Goal: Task Accomplishment & Management: Manage account settings

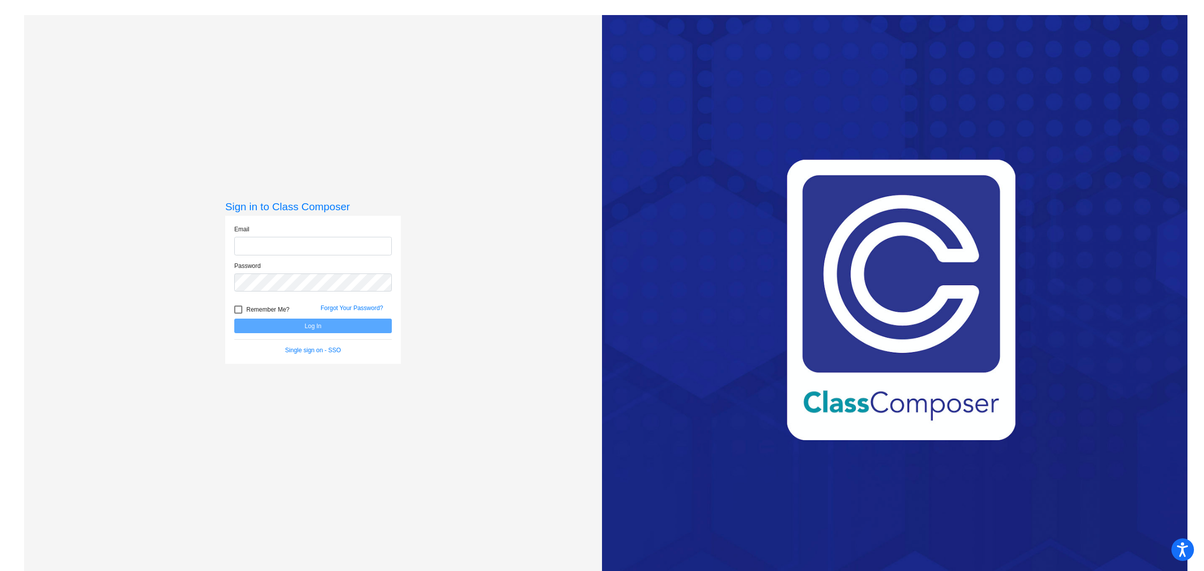
type input "[PERSON_NAME][EMAIL_ADDRESS][PERSON_NAME][DOMAIN_NAME]"
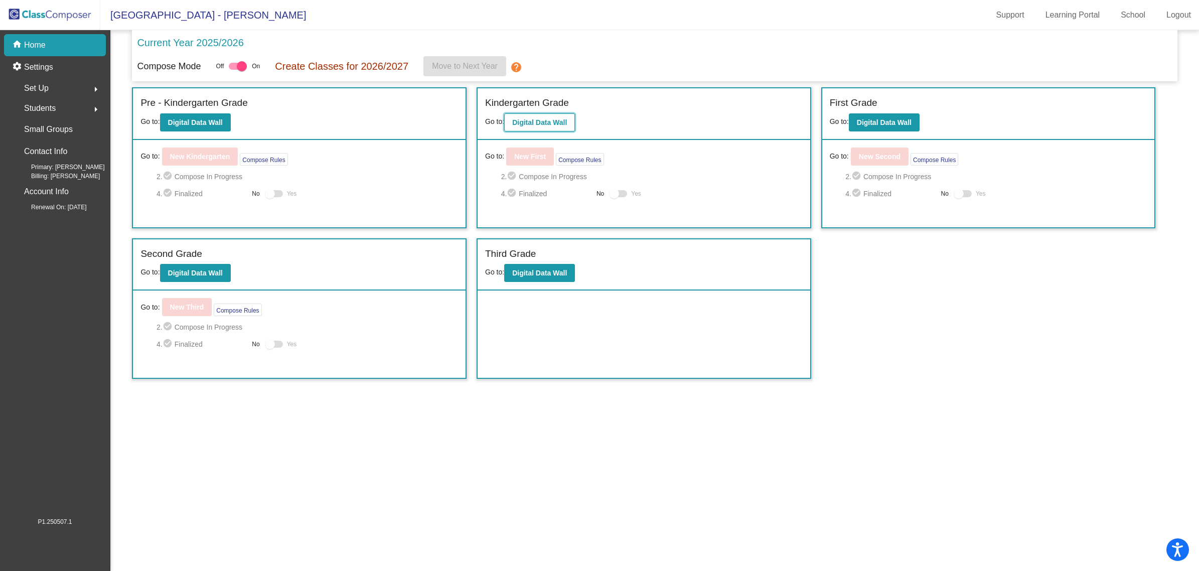
click at [539, 123] on b "Digital Data Wall" at bounding box center [539, 122] width 55 height 8
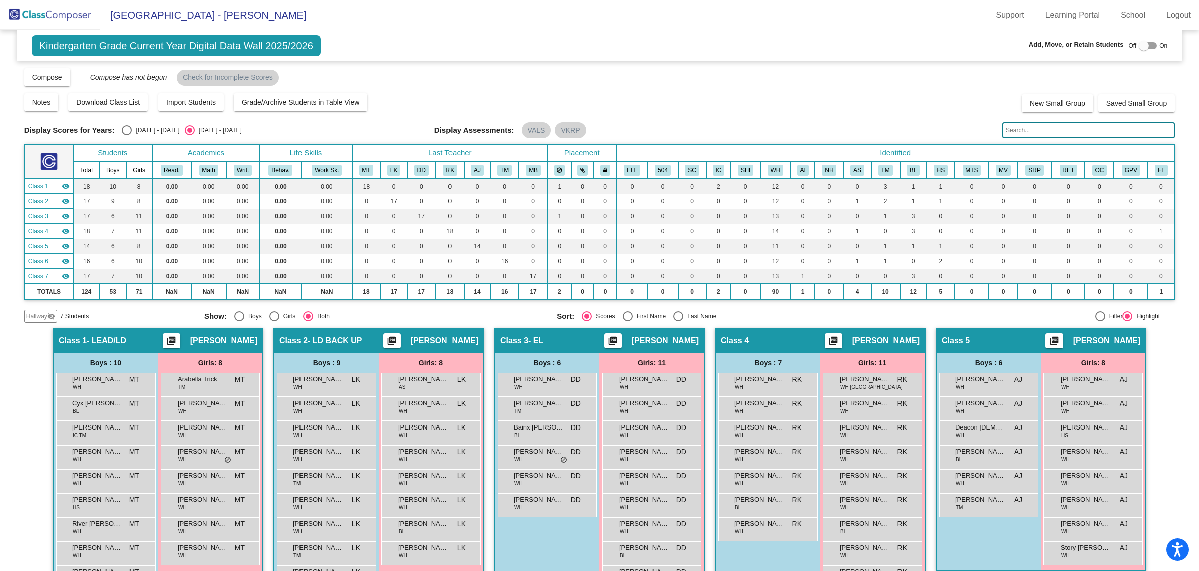
click at [1024, 132] on input "text" at bounding box center [1089, 130] width 173 height 16
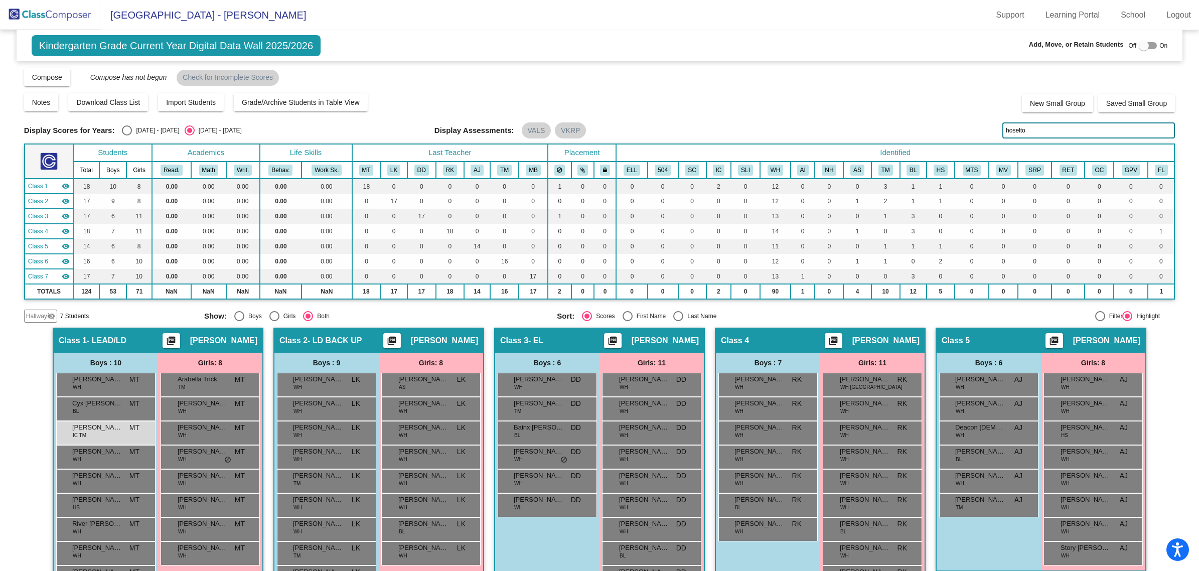
type input "[PERSON_NAME]"
click at [1038, 131] on input "[PERSON_NAME]" at bounding box center [1089, 130] width 173 height 16
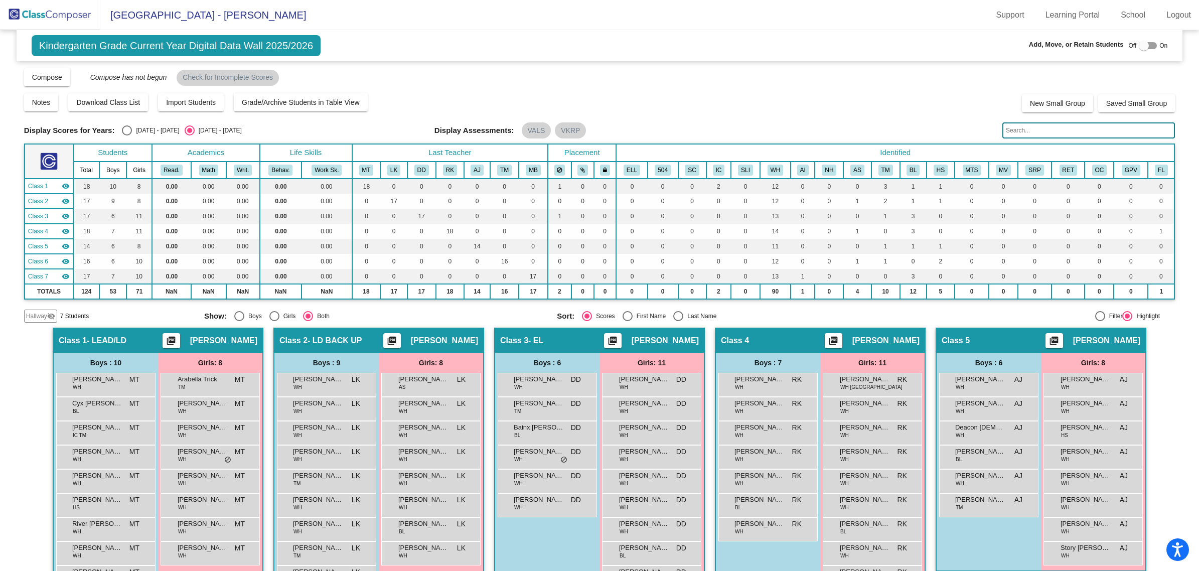
click at [64, 22] on img at bounding box center [50, 15] width 100 height 30
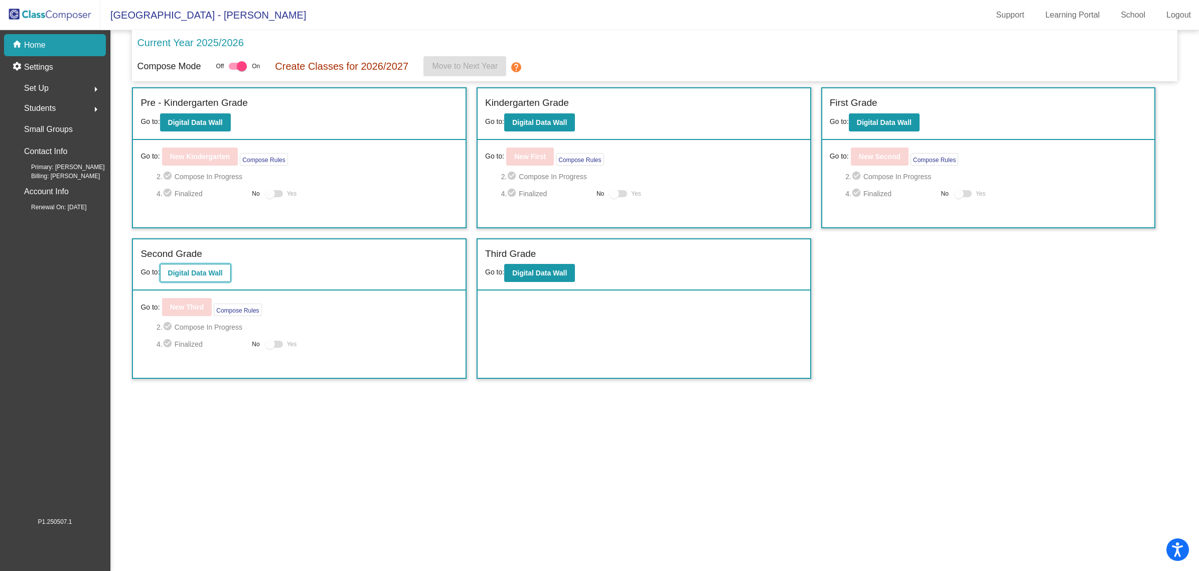
click at [213, 270] on b "Digital Data Wall" at bounding box center [195, 273] width 55 height 8
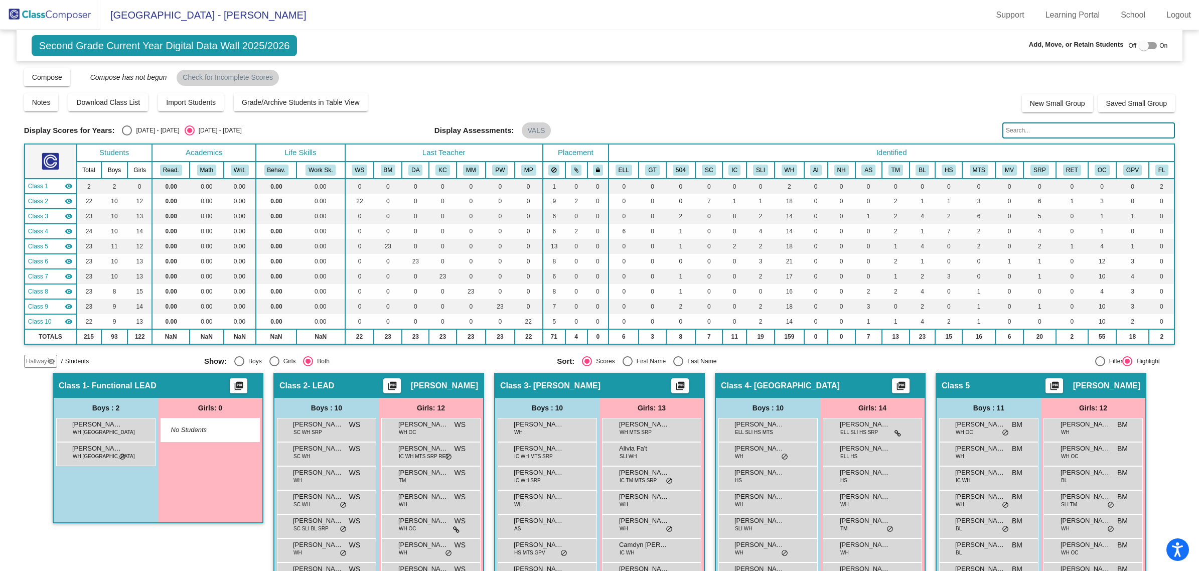
click at [1076, 133] on input "text" at bounding box center [1089, 130] width 173 height 16
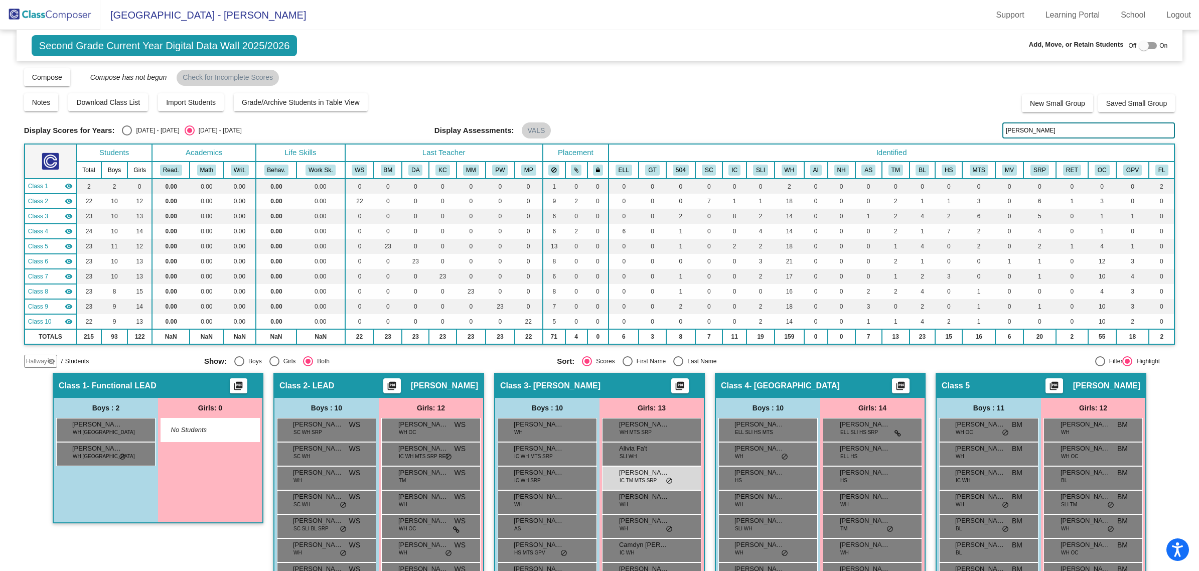
type input "[PERSON_NAME]"
click at [1140, 45] on div at bounding box center [1144, 46] width 10 height 10
checkbox input "true"
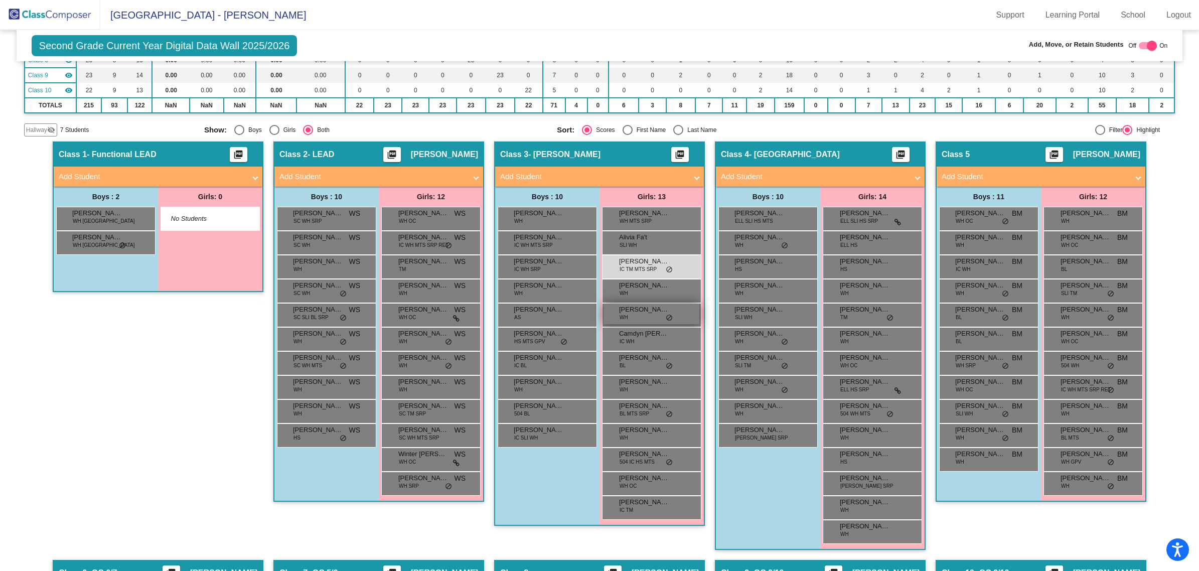
scroll to position [232, 0]
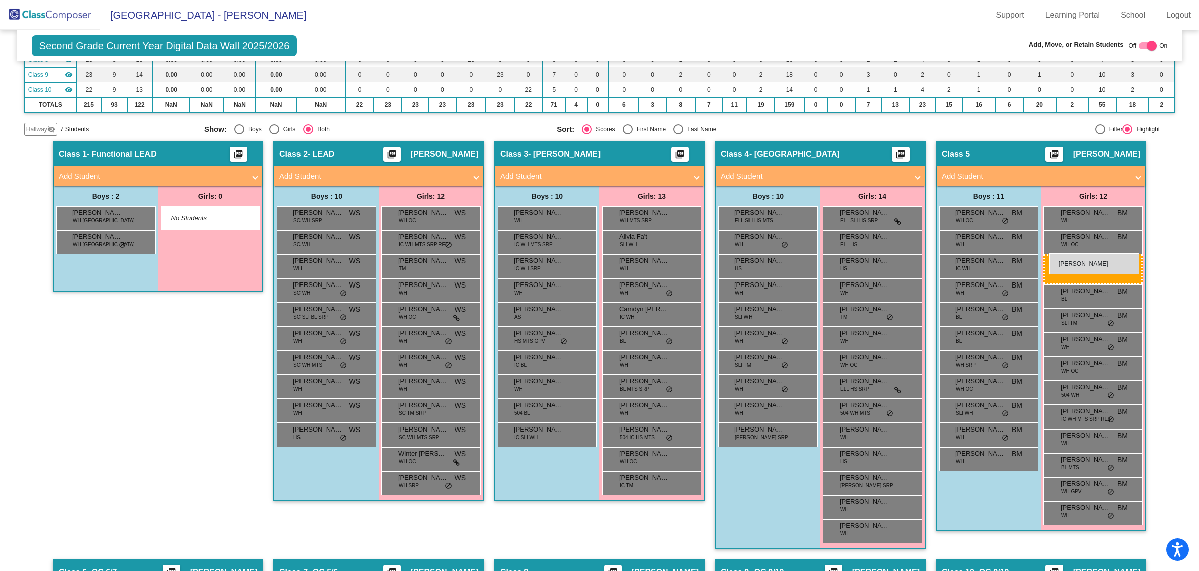
drag, startPoint x: 648, startPoint y: 267, endPoint x: 1049, endPoint y: 253, distance: 401.2
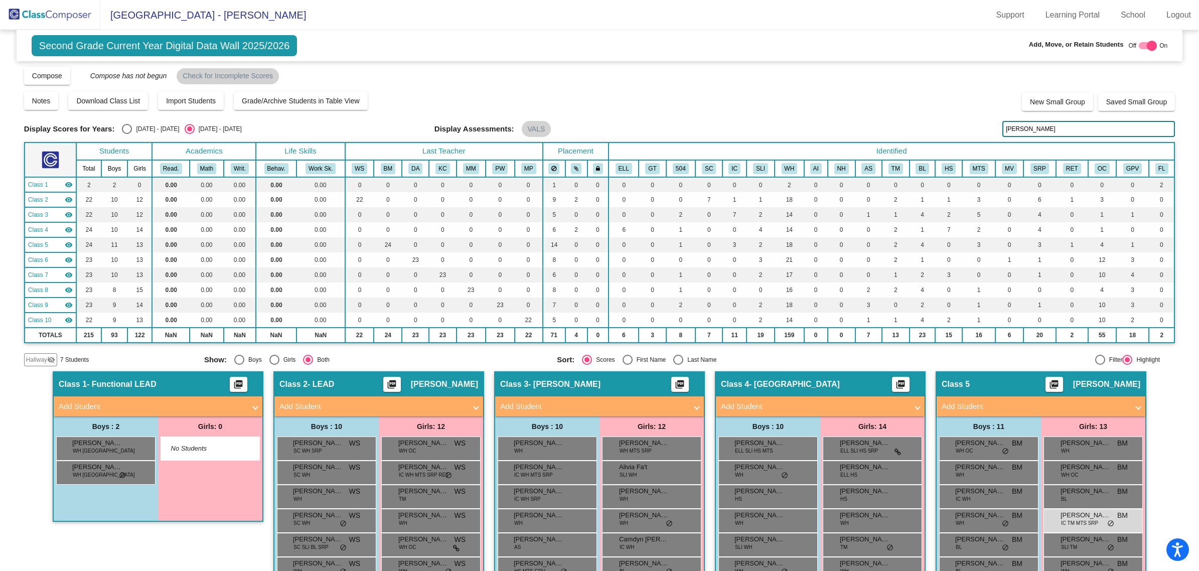
scroll to position [0, 0]
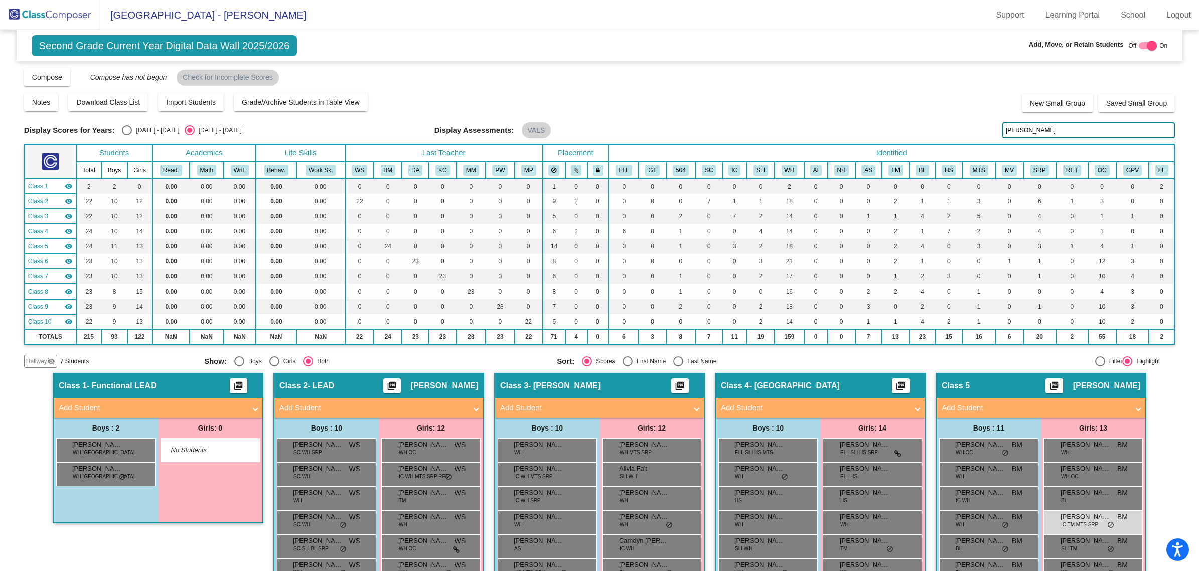
click at [1041, 127] on input "[PERSON_NAME]" at bounding box center [1089, 130] width 173 height 16
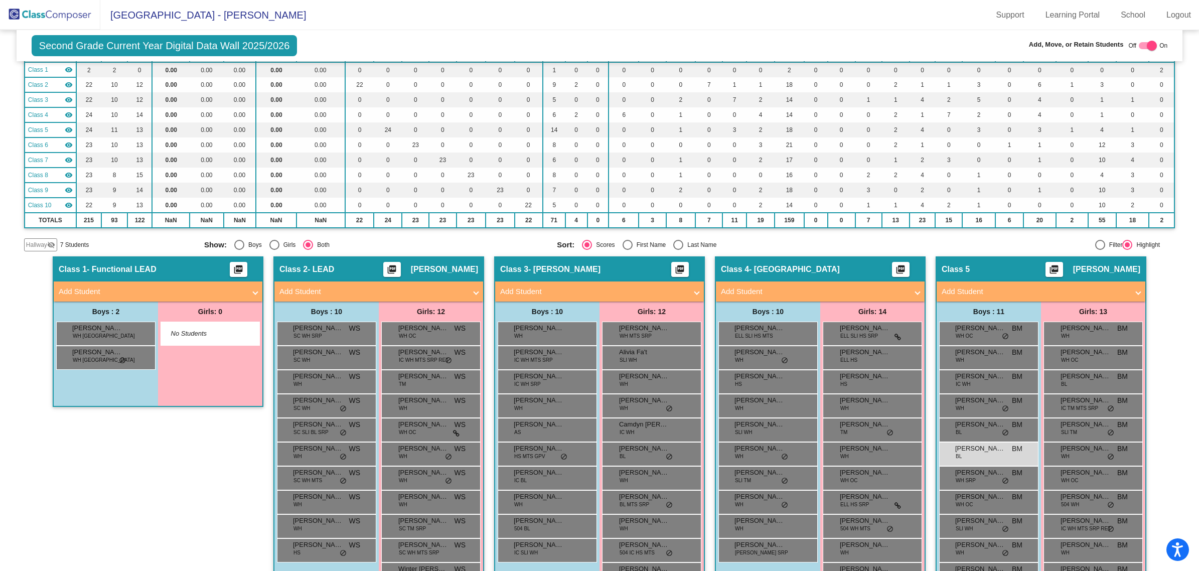
scroll to position [122, 0]
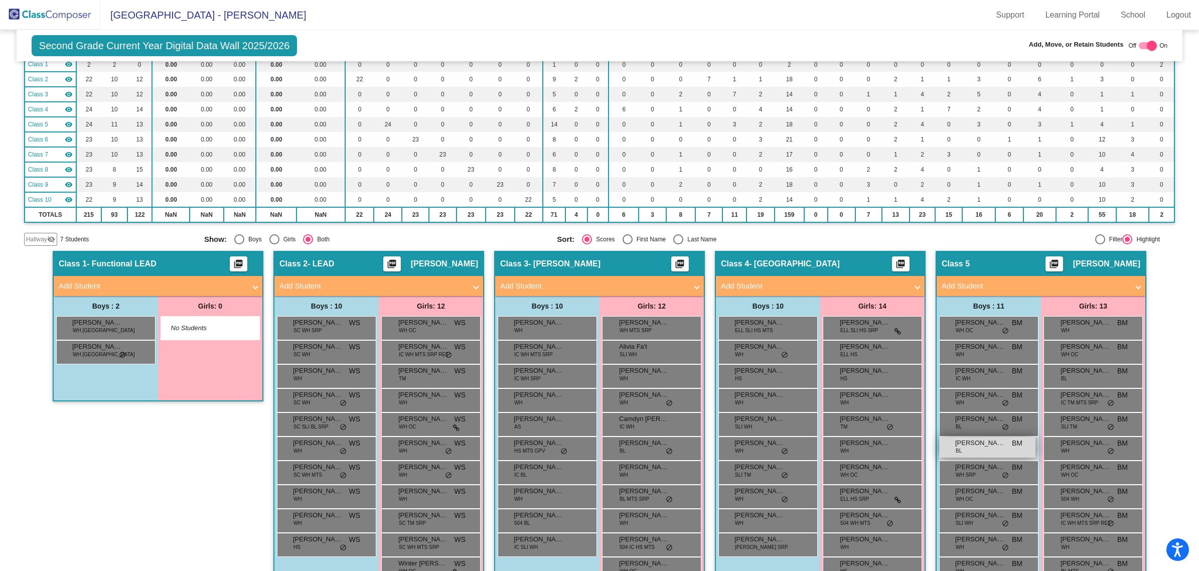
type input "ander"
click at [975, 448] on div "[PERSON_NAME] BL BM lock do_not_disturb_alt" at bounding box center [988, 447] width 96 height 21
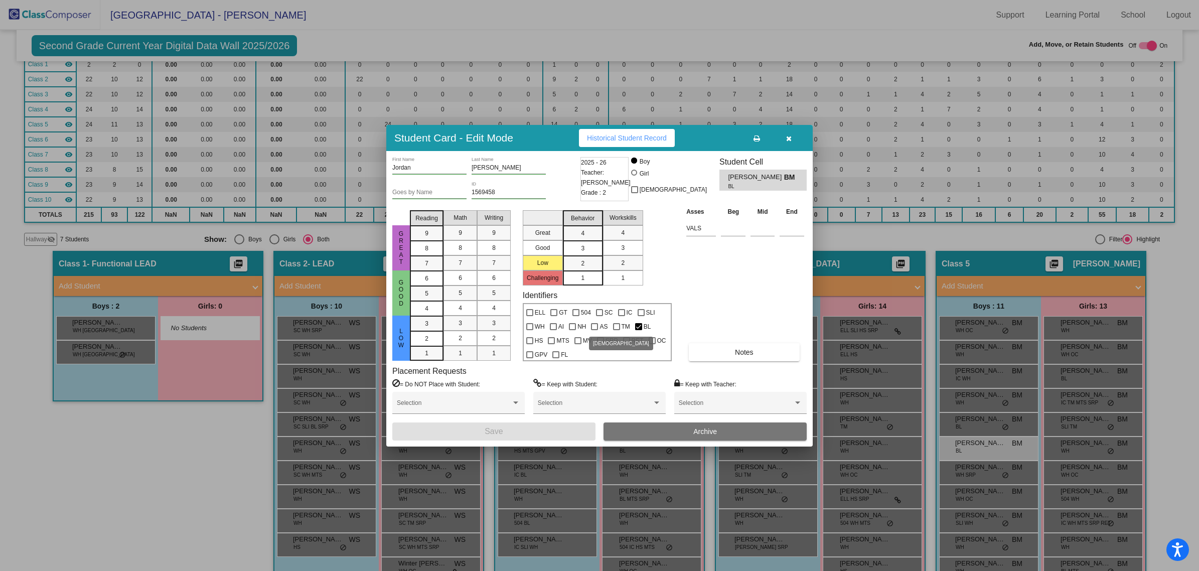
click at [619, 315] on div at bounding box center [621, 312] width 7 height 7
click at [621, 316] on input "IC" at bounding box center [621, 316] width 1 height 1
checkbox input "true"
click at [560, 431] on button "Save" at bounding box center [493, 432] width 203 height 18
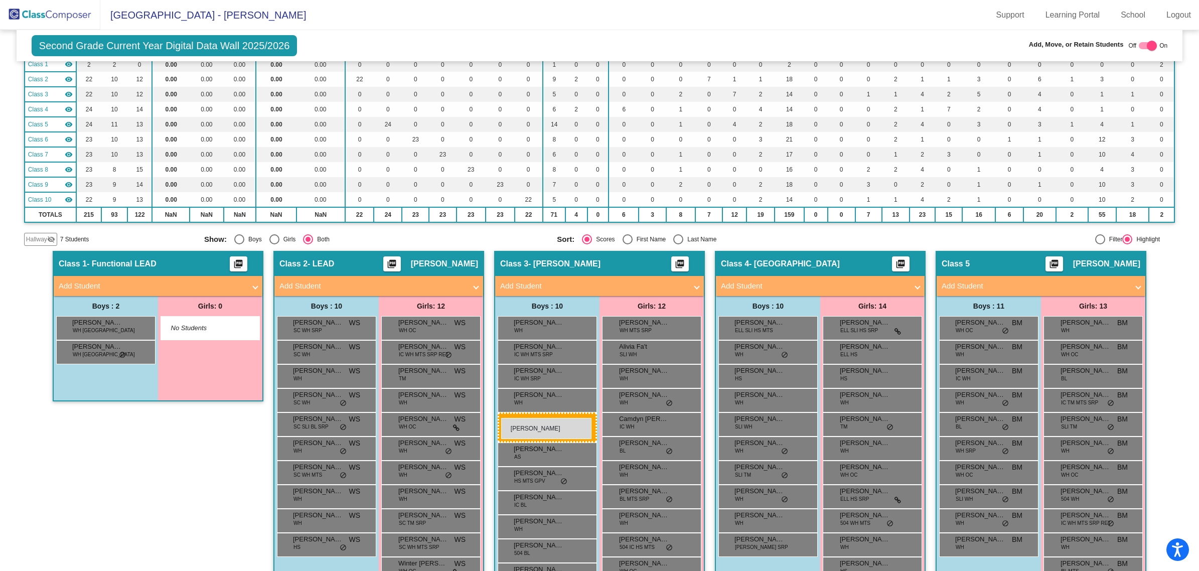
drag, startPoint x: 984, startPoint y: 448, endPoint x: 501, endPoint y: 418, distance: 483.1
